Goal: Task Accomplishment & Management: Manage account settings

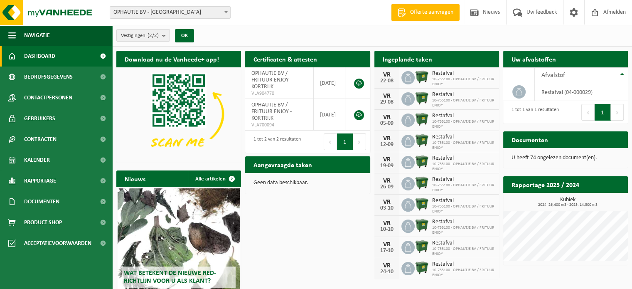
click at [422, 77] on img at bounding box center [422, 77] width 14 height 14
click at [43, 160] on span "Kalender" at bounding box center [37, 160] width 26 height 21
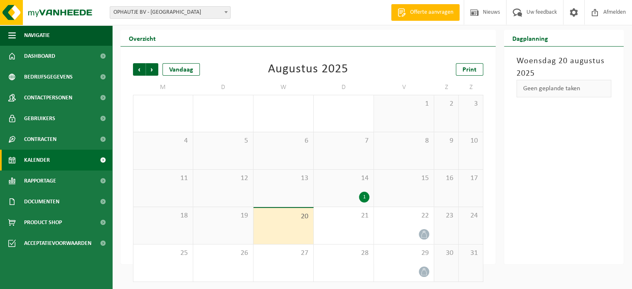
scroll to position [22, 0]
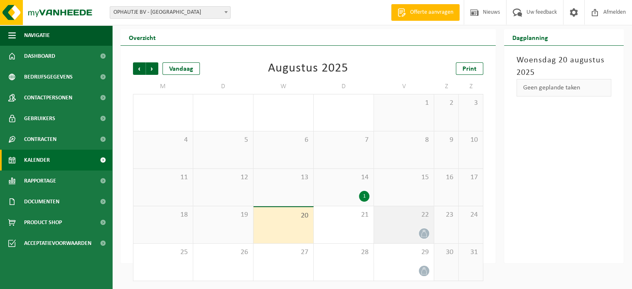
click at [407, 221] on div "22" at bounding box center [404, 224] width 60 height 37
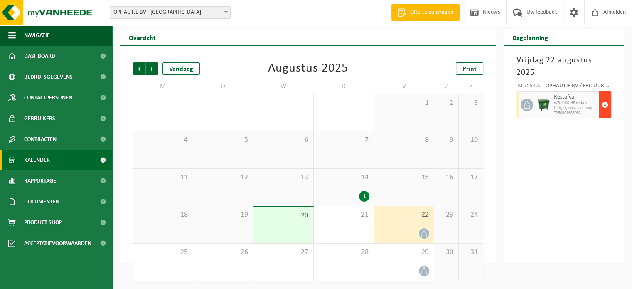
click at [602, 106] on span "button" at bounding box center [604, 104] width 7 height 17
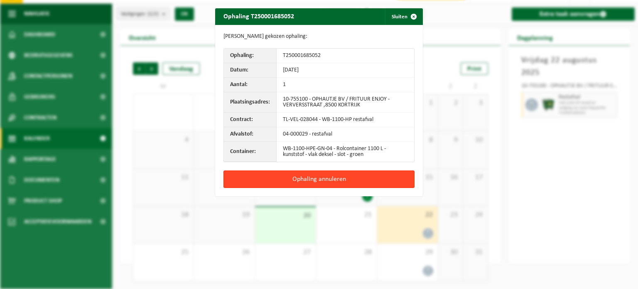
click at [314, 177] on button "Ophaling annuleren" at bounding box center [318, 178] width 191 height 17
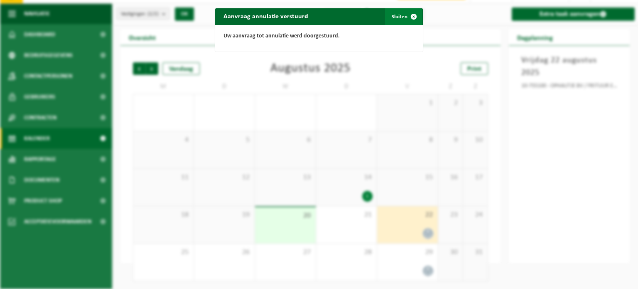
click at [410, 18] on span "button" at bounding box center [413, 16] width 17 height 17
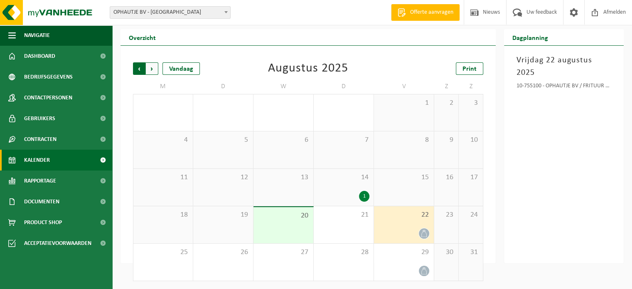
click at [153, 68] on span "Volgende" at bounding box center [152, 68] width 12 height 12
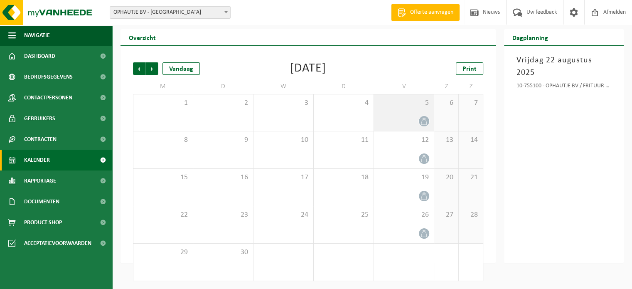
click at [420, 116] on div at bounding box center [404, 120] width 52 height 11
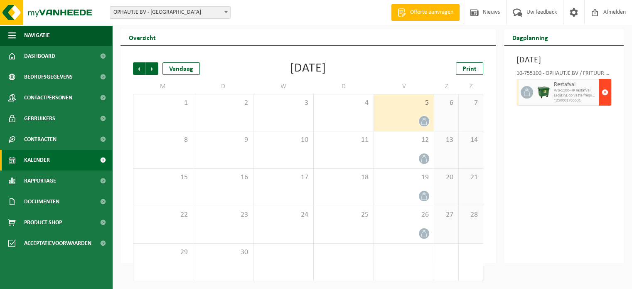
click at [603, 101] on span "button" at bounding box center [604, 92] width 7 height 17
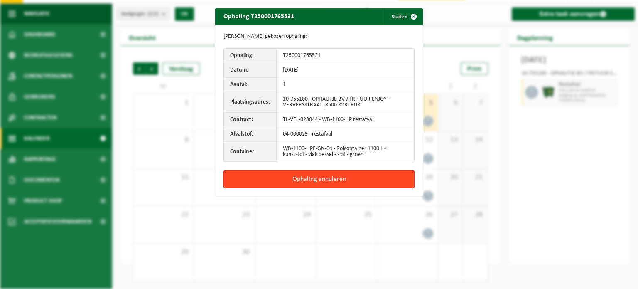
click at [354, 170] on button "Ophaling annuleren" at bounding box center [318, 178] width 191 height 17
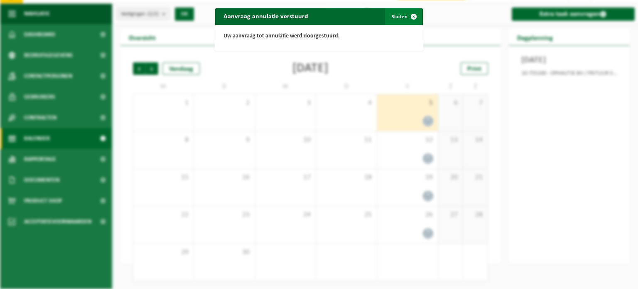
click at [405, 12] on span "button" at bounding box center [413, 16] width 17 height 17
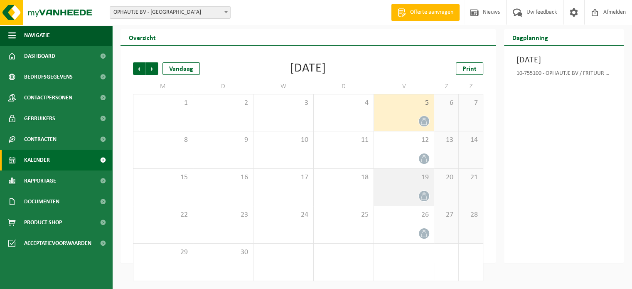
click at [423, 180] on span "19" at bounding box center [404, 177] width 52 height 9
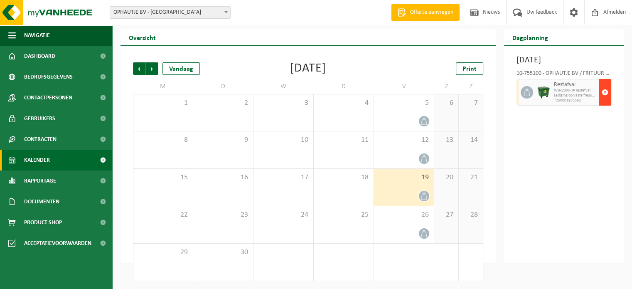
click at [606, 101] on span "button" at bounding box center [604, 92] width 7 height 17
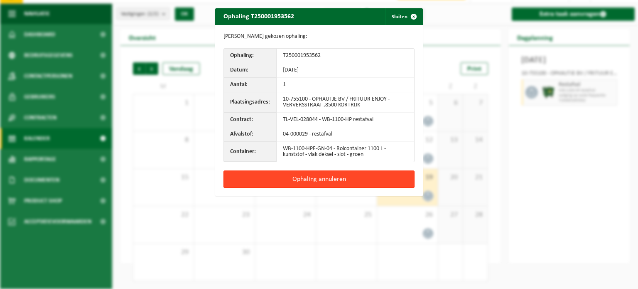
click at [332, 174] on button "Ophaling annuleren" at bounding box center [318, 178] width 191 height 17
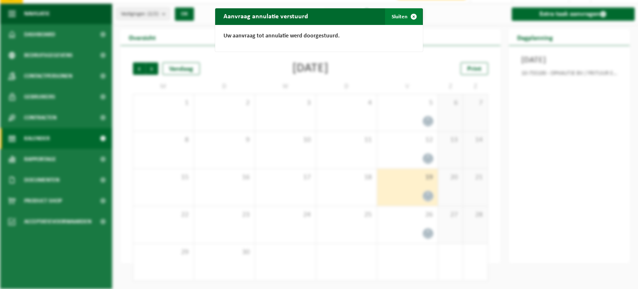
click at [408, 20] on span "button" at bounding box center [413, 16] width 17 height 17
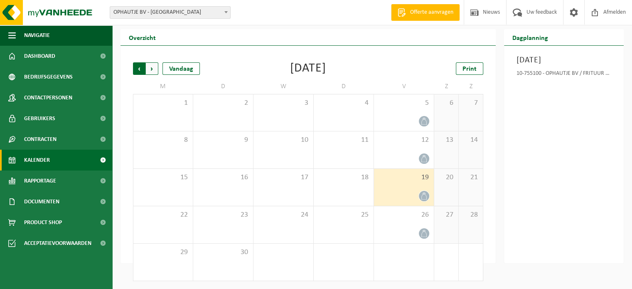
click at [150, 71] on span "Volgende" at bounding box center [152, 68] width 12 height 12
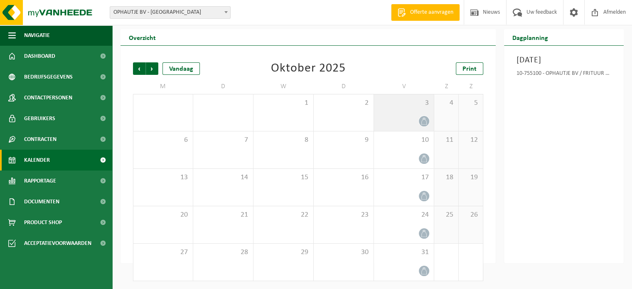
click at [394, 116] on div at bounding box center [404, 120] width 52 height 11
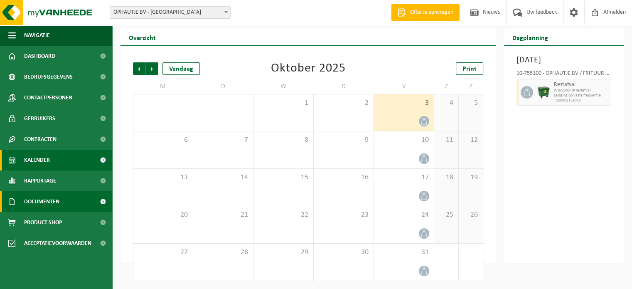
click at [42, 201] on span "Documenten" at bounding box center [41, 201] width 35 height 21
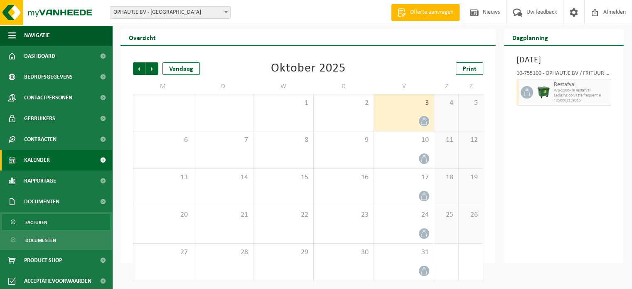
click at [46, 221] on span "Facturen" at bounding box center [36, 222] width 22 height 16
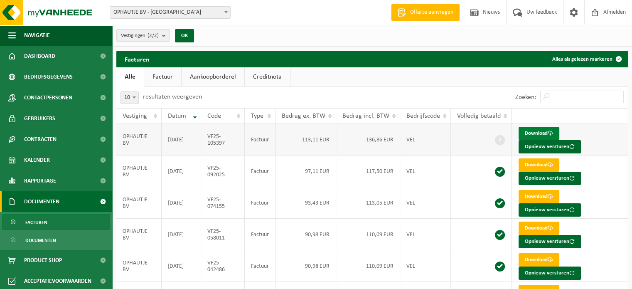
click at [531, 130] on link "Download" at bounding box center [538, 133] width 41 height 13
